Goal: Find specific page/section: Find specific page/section

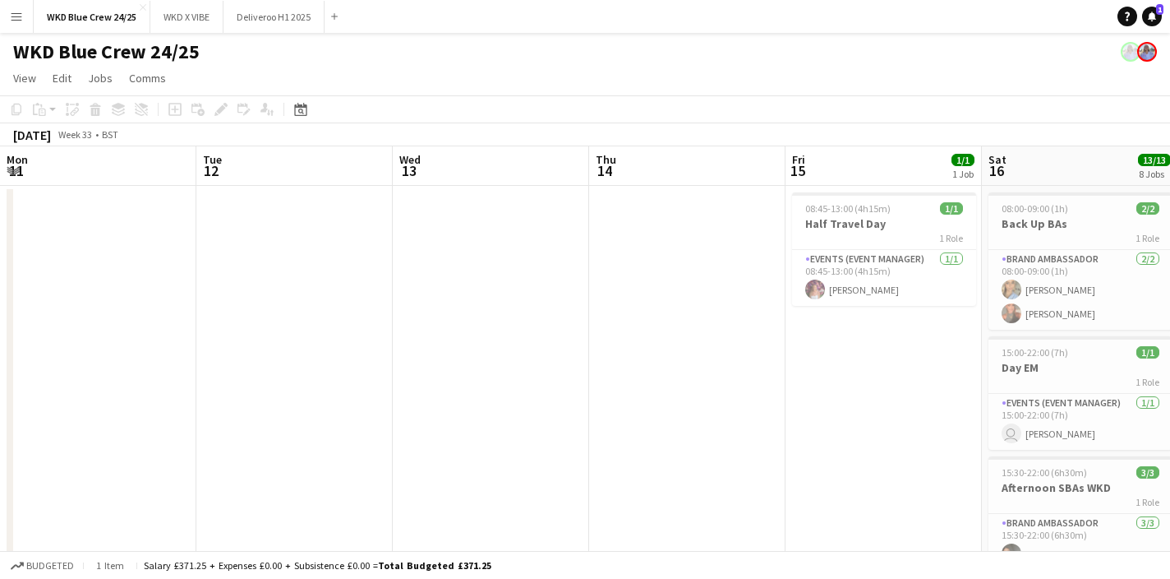
scroll to position [0, 351]
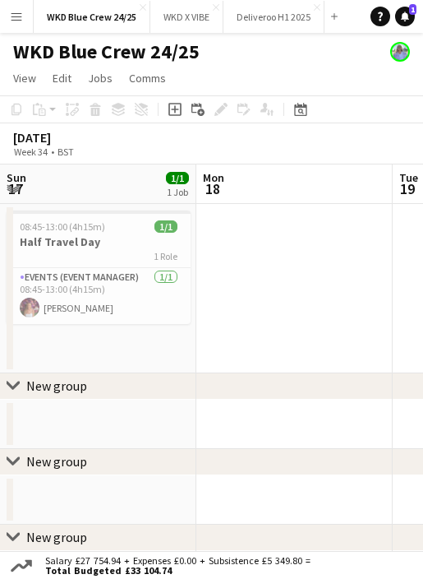
scroll to position [0, 393]
